Goal: Information Seeking & Learning: Learn about a topic

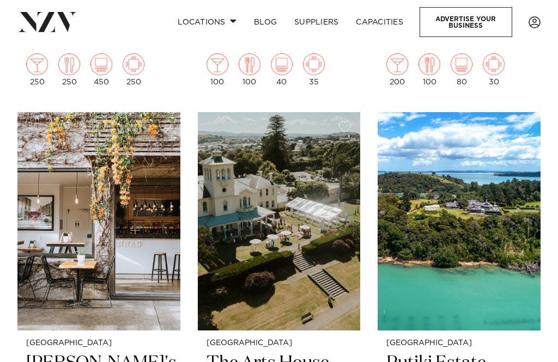
scroll to position [6060, 0]
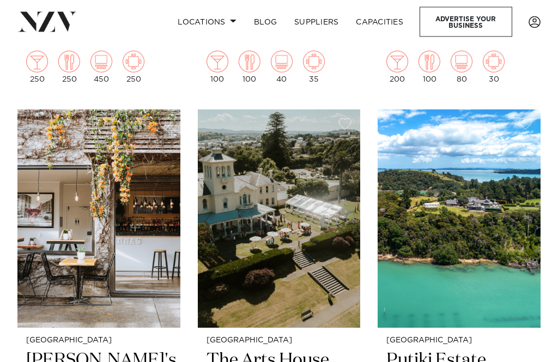
click at [443, 184] on img at bounding box center [459, 219] width 163 height 219
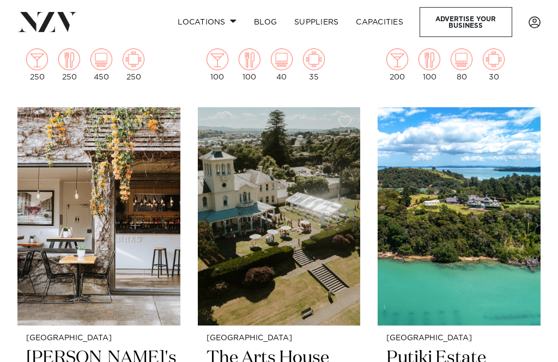
scroll to position [6062, 0]
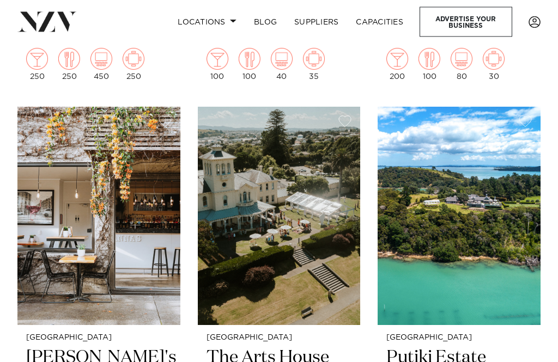
click at [232, 221] on img at bounding box center [279, 216] width 163 height 219
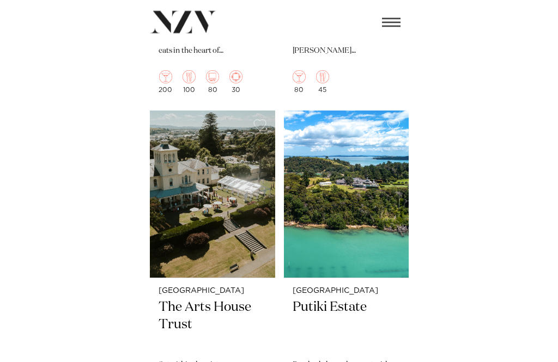
scroll to position [6098, 0]
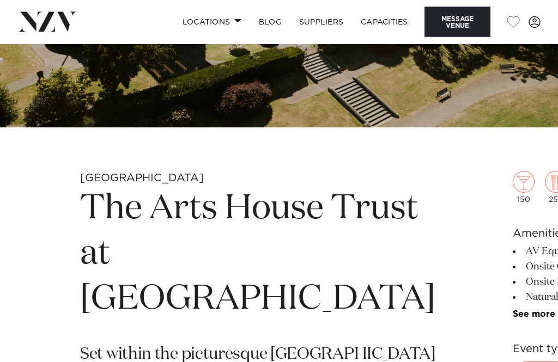
scroll to position [178, 0]
click at [513, 318] on link "See more" at bounding box center [555, 314] width 85 height 9
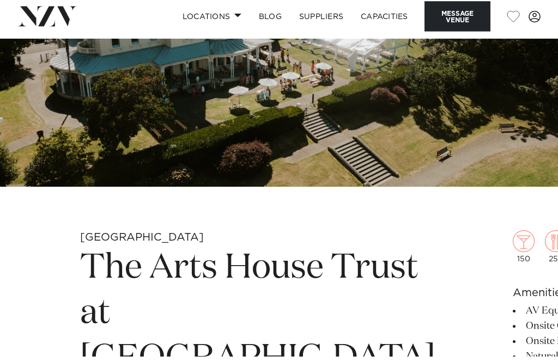
scroll to position [0, 0]
